Goal: Find specific page/section: Find specific page/section

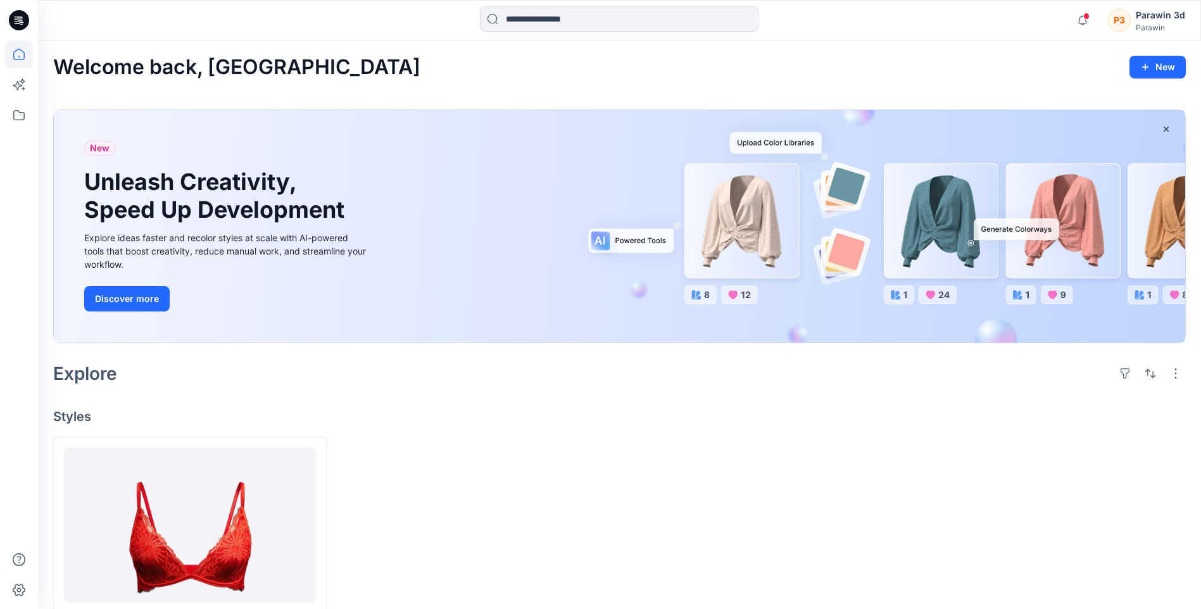
scroll to position [63, 0]
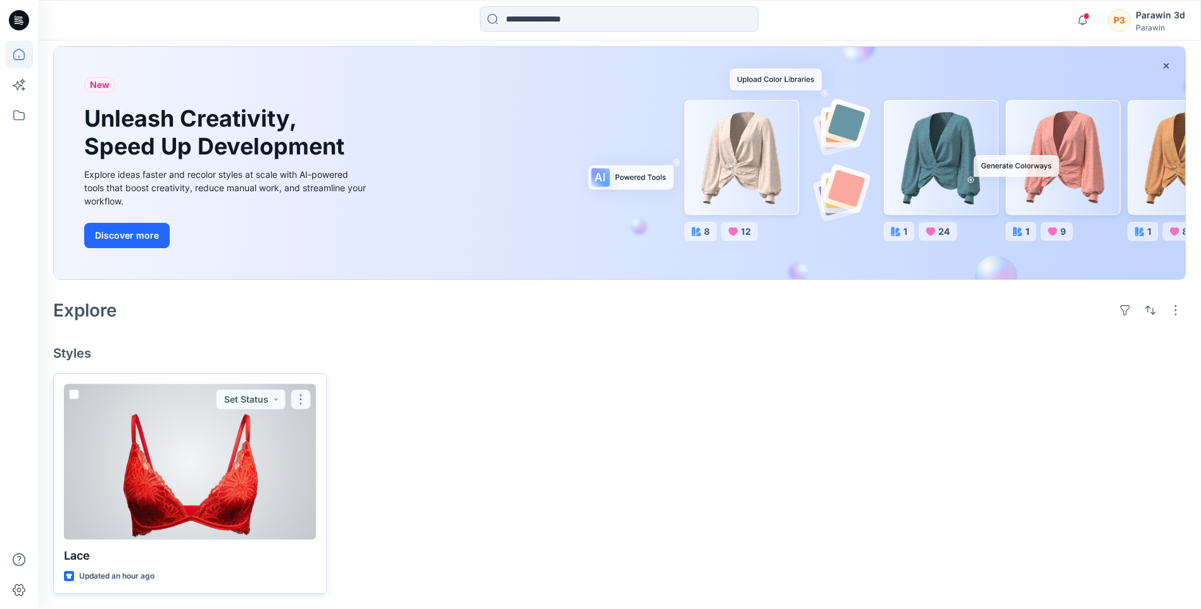
click at [299, 394] on button "button" at bounding box center [301, 399] width 20 height 20
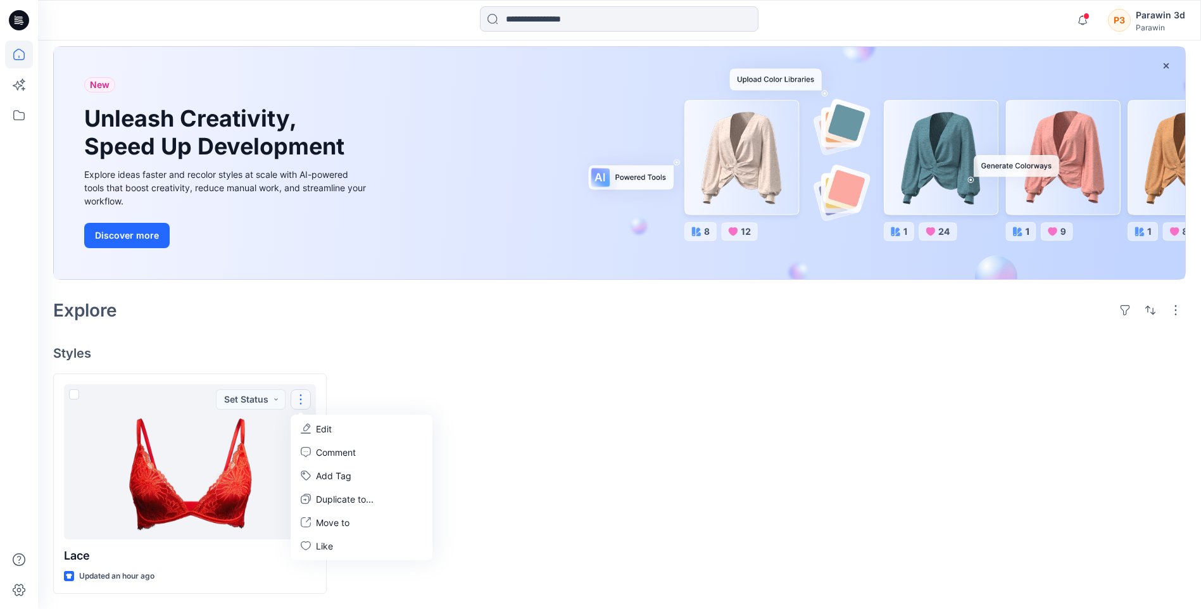
click at [546, 453] on div at bounding box center [475, 483] width 273 height 220
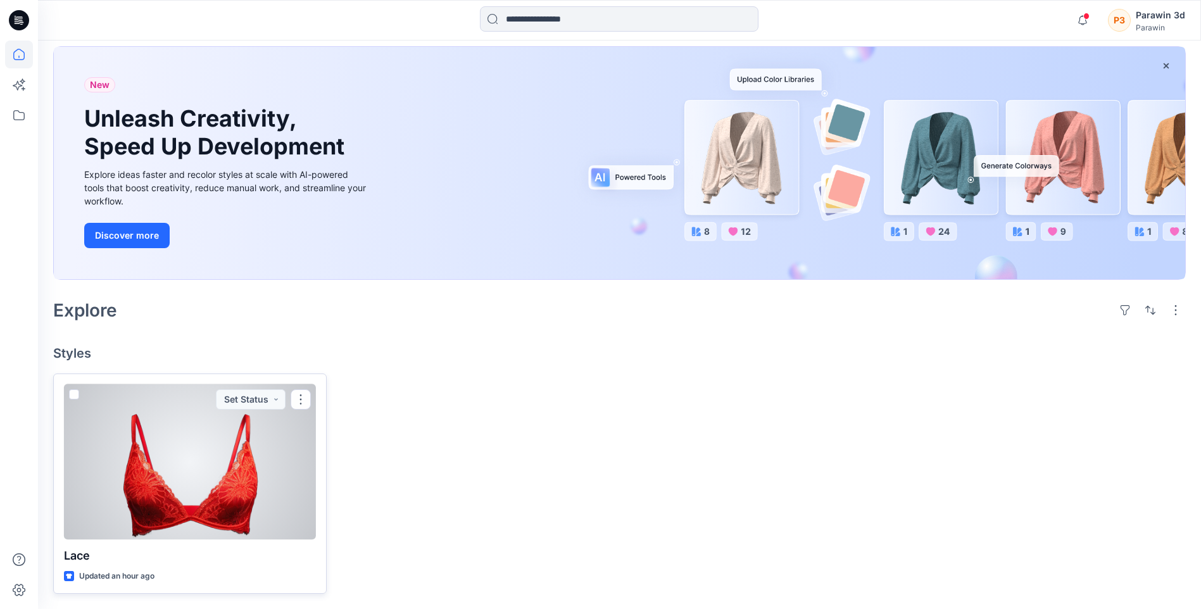
click at [225, 446] on div at bounding box center [190, 461] width 252 height 155
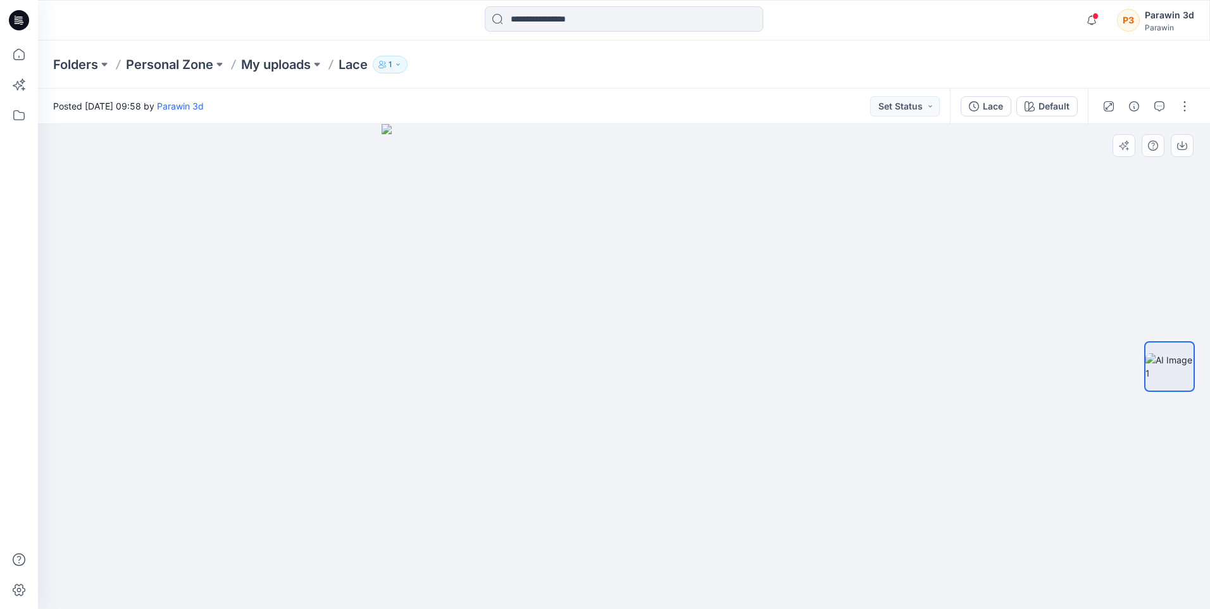
click at [980, 474] on div at bounding box center [624, 366] width 1172 height 485
click at [928, 106] on button "Set Status" at bounding box center [905, 106] width 70 height 20
click at [966, 310] on div at bounding box center [624, 366] width 1172 height 485
